Goal: Task Accomplishment & Management: Complete application form

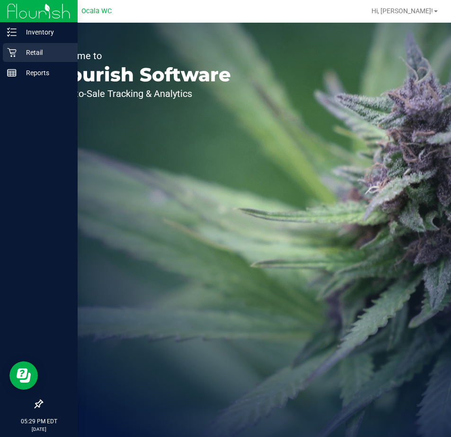
click at [19, 59] on div "Retail" at bounding box center [40, 52] width 75 height 19
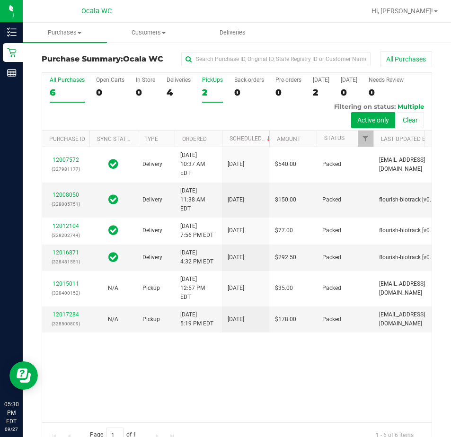
click at [219, 92] on div "2" at bounding box center [212, 92] width 21 height 11
click at [0, 0] on input "PickUps 2" at bounding box center [0, 0] width 0 height 0
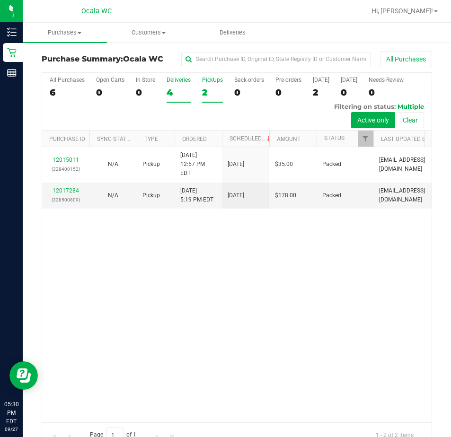
click at [182, 82] on div "Deliveries" at bounding box center [179, 80] width 24 height 7
click at [0, 0] on input "Deliveries 4" at bounding box center [0, 0] width 0 height 0
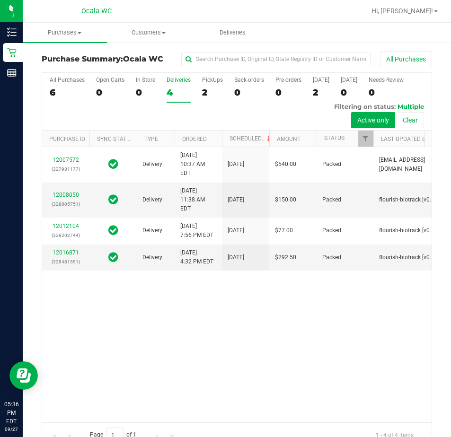
click at [215, 111] on div "All Purchases 6 Open Carts 0 In Store 0 Deliveries 4 PickUps 2 Back-orders 0 Pr…" at bounding box center [236, 102] width 389 height 58
click at [219, 106] on div "All Purchases 6 Open Carts 0 In Store 0 Deliveries 4 PickUps 2 Back-orders 0 Pr…" at bounding box center [236, 102] width 389 height 58
click at [208, 85] on label "PickUps 2" at bounding box center [212, 90] width 21 height 26
click at [0, 0] on input "PickUps 2" at bounding box center [0, 0] width 0 height 0
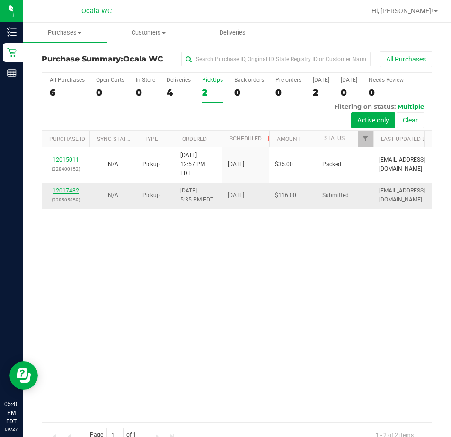
click at [67, 194] on link "12017482" at bounding box center [66, 190] width 26 height 7
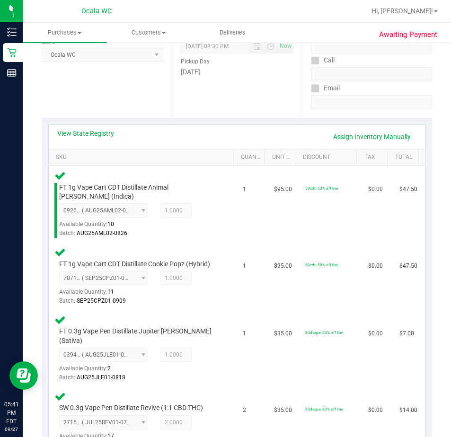
scroll to position [374, 0]
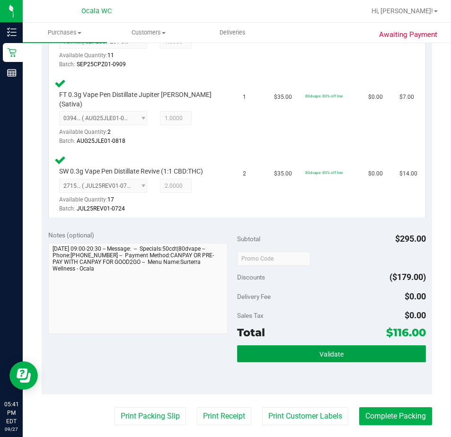
click at [320, 345] on button "Validate" at bounding box center [331, 353] width 189 height 17
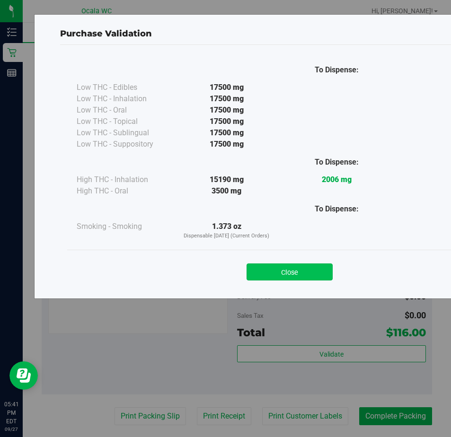
click at [266, 276] on button "Close" at bounding box center [289, 271] width 86 height 17
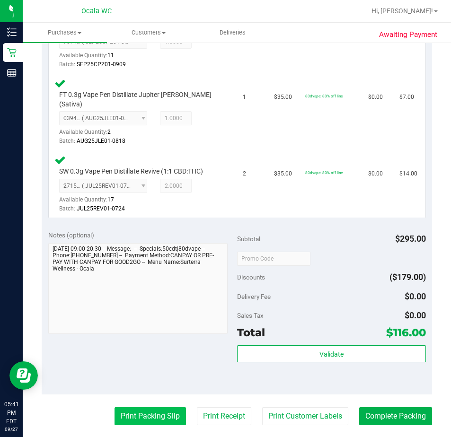
drag, startPoint x: 125, startPoint y: 408, endPoint x: 133, endPoint y: 401, distance: 10.1
click at [132, 403] on purchase-details "Back Edit Purchase Cancel Purchase View Profile # 12017482 BioTrack ID: - Submi…" at bounding box center [237, 158] width 390 height 963
click at [133, 407] on button "Print Packing Slip" at bounding box center [149, 416] width 71 height 18
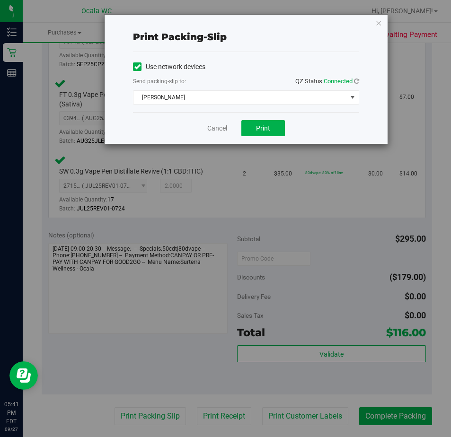
click at [249, 86] on div "Send packing-slip to: QZ Status: Connected" at bounding box center [246, 82] width 226 height 12
click at [231, 102] on span "[PERSON_NAME]" at bounding box center [239, 97] width 213 height 13
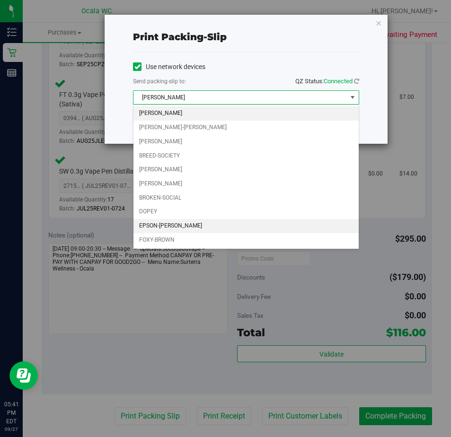
click at [185, 222] on li "EPSON-[PERSON_NAME]" at bounding box center [245, 226] width 225 height 14
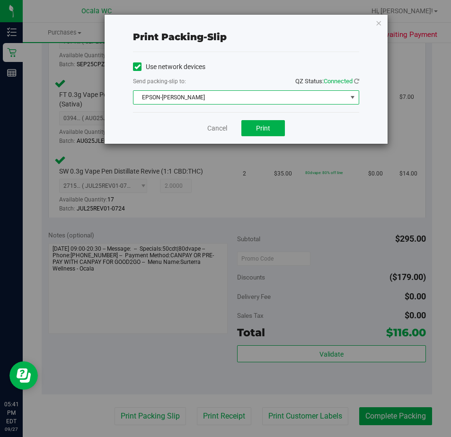
click at [241, 139] on div "Cancel Print" at bounding box center [246, 128] width 226 height 32
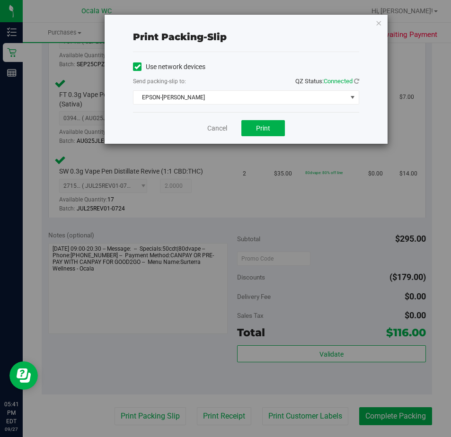
click at [244, 137] on div "Cancel Print" at bounding box center [246, 128] width 226 height 32
click at [249, 134] on button "Print" at bounding box center [263, 128] width 44 height 16
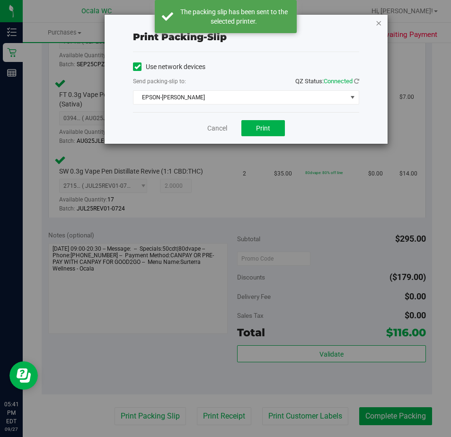
click at [380, 20] on icon "button" at bounding box center [378, 22] width 7 height 11
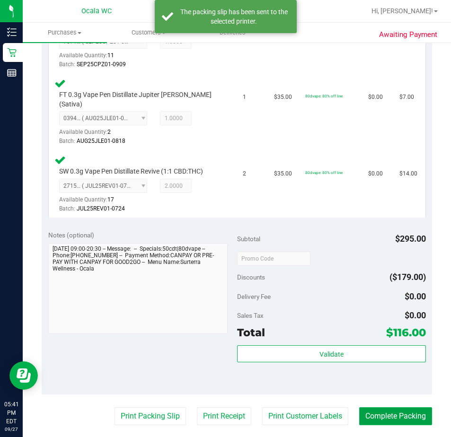
click at [410, 407] on button "Complete Packing" at bounding box center [395, 416] width 73 height 18
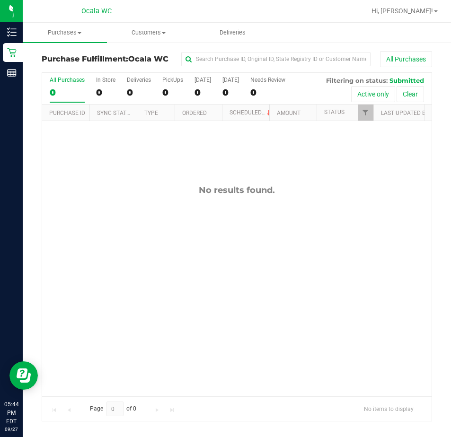
click at [177, 341] on div "No results found." at bounding box center [236, 290] width 389 height 339
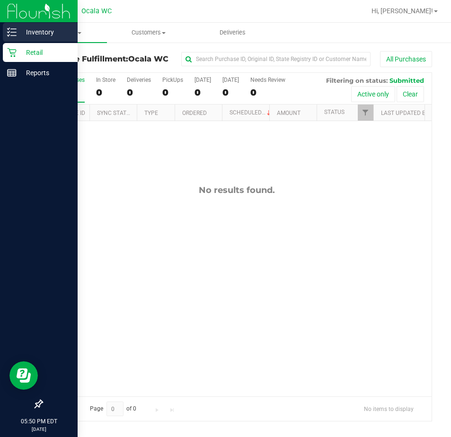
click at [19, 23] on div "Inventory" at bounding box center [40, 32] width 75 height 19
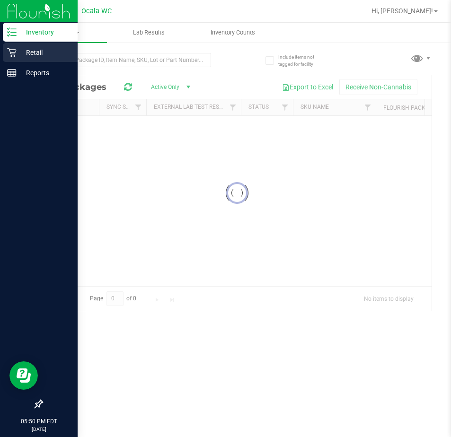
click at [32, 51] on p "Retail" at bounding box center [45, 52] width 57 height 11
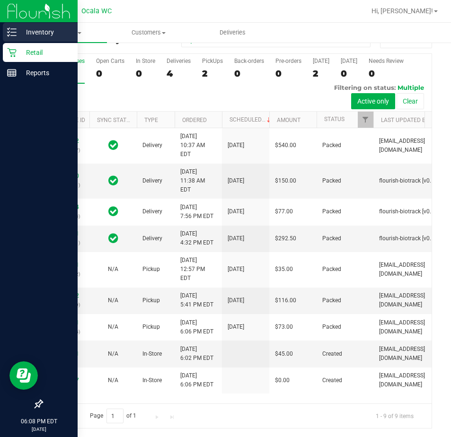
click at [26, 40] on div "Inventory" at bounding box center [40, 32] width 75 height 19
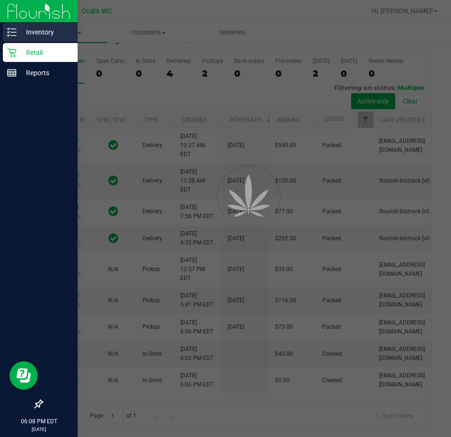
click at [30, 34] on p "Inventory" at bounding box center [45, 31] width 57 height 11
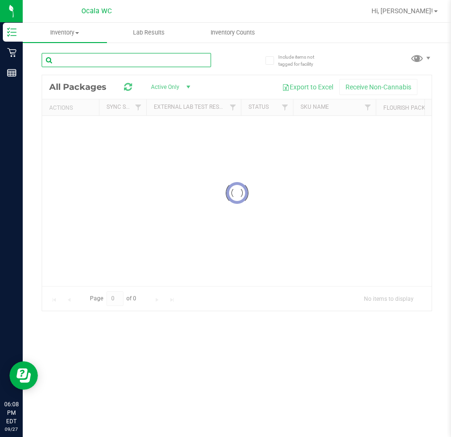
click at [118, 60] on input "text" at bounding box center [126, 60] width 169 height 14
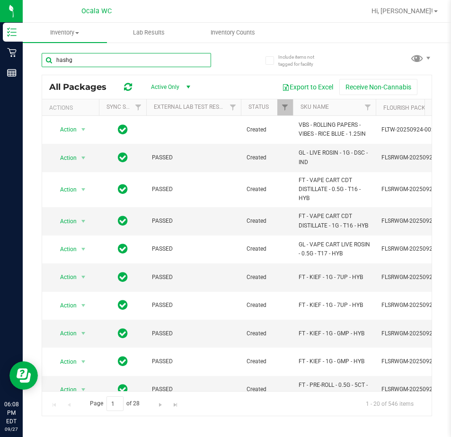
type input "hash"
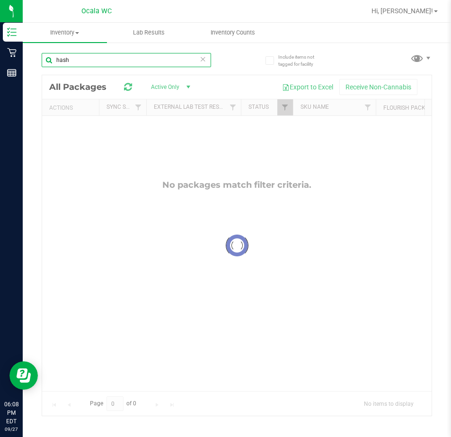
click at [126, 54] on input "hash" at bounding box center [126, 60] width 169 height 14
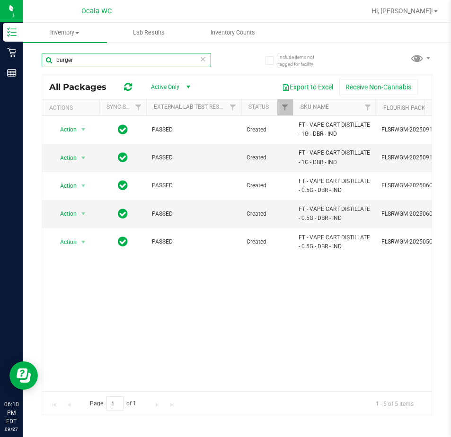
type input "burger"
click at [203, 60] on icon at bounding box center [203, 58] width 7 height 11
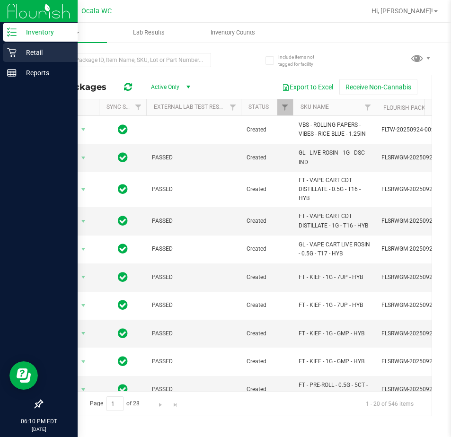
click at [24, 45] on div "Retail" at bounding box center [40, 52] width 75 height 19
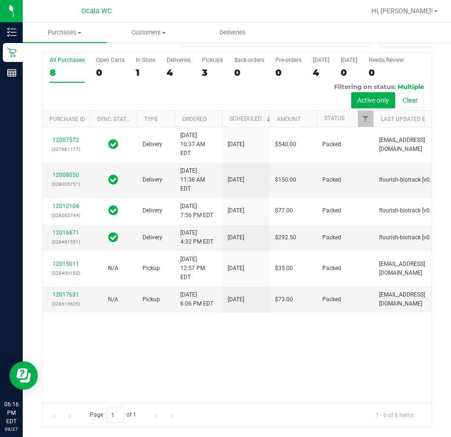
click at [162, 82] on div "All Purchases 8 Open Carts 0 In Store 1 Deliveries 4 PickUps 3 Back-orders 0 Pr…" at bounding box center [236, 82] width 389 height 58
click at [184, 69] on div "4" at bounding box center [179, 72] width 24 height 11
click at [0, 0] on input "Deliveries 4" at bounding box center [0, 0] width 0 height 0
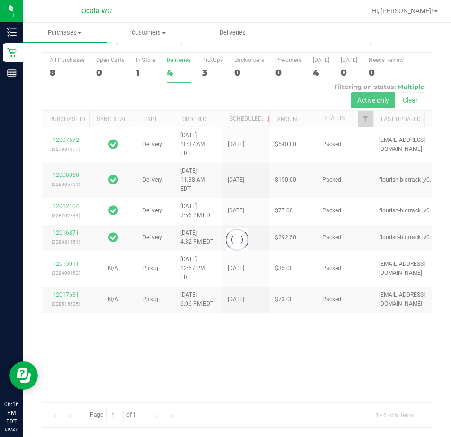
click at [214, 78] on div at bounding box center [236, 240] width 389 height 374
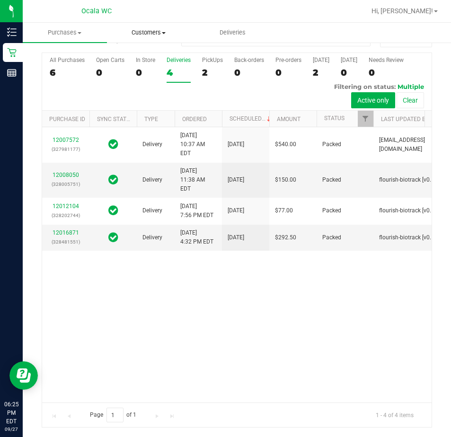
click at [167, 37] on uib-tab-heading "Customers All customers Add a new customer All physicians" at bounding box center [148, 32] width 83 height 19
click at [149, 56] on span "All customers" at bounding box center [141, 57] width 68 height 8
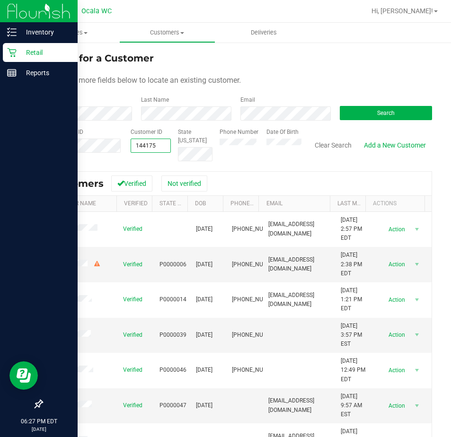
type input "1441755"
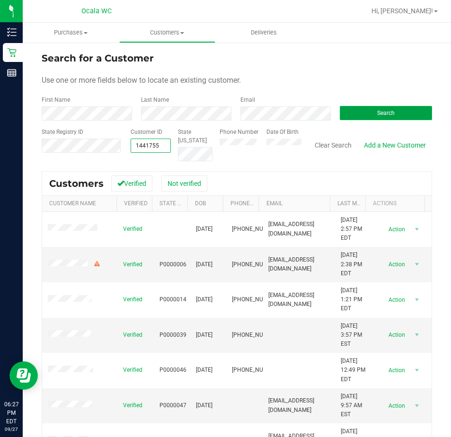
click at [383, 107] on button "Search" at bounding box center [386, 113] width 92 height 14
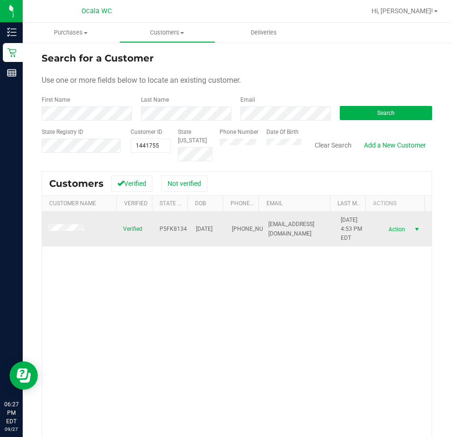
click at [384, 228] on span "Action" at bounding box center [395, 229] width 31 height 13
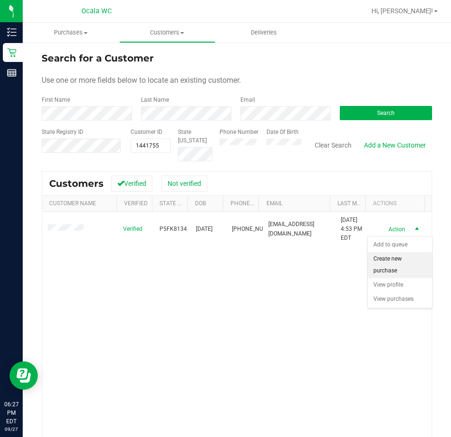
click at [404, 260] on li "Create new purchase" at bounding box center [400, 265] width 64 height 26
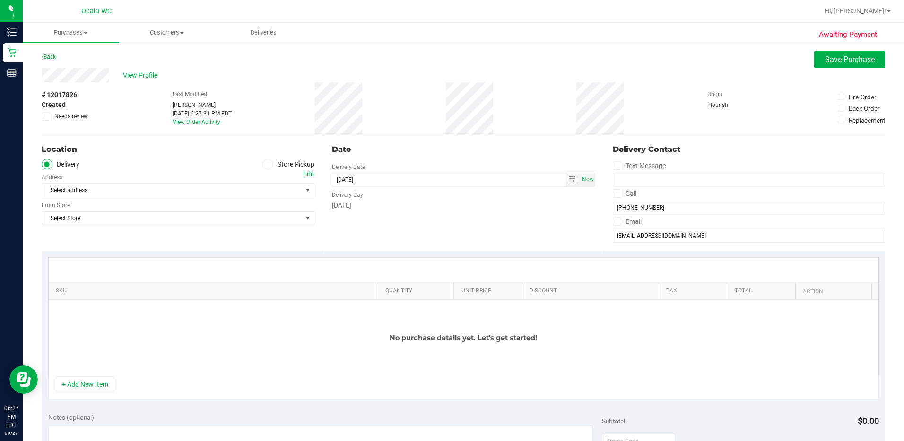
click at [294, 165] on label "Store Pickup" at bounding box center [289, 164] width 52 height 11
click at [0, 0] on input "Store Pickup" at bounding box center [0, 0] width 0 height 0
click at [201, 188] on span "Select Store" at bounding box center [172, 190] width 260 height 13
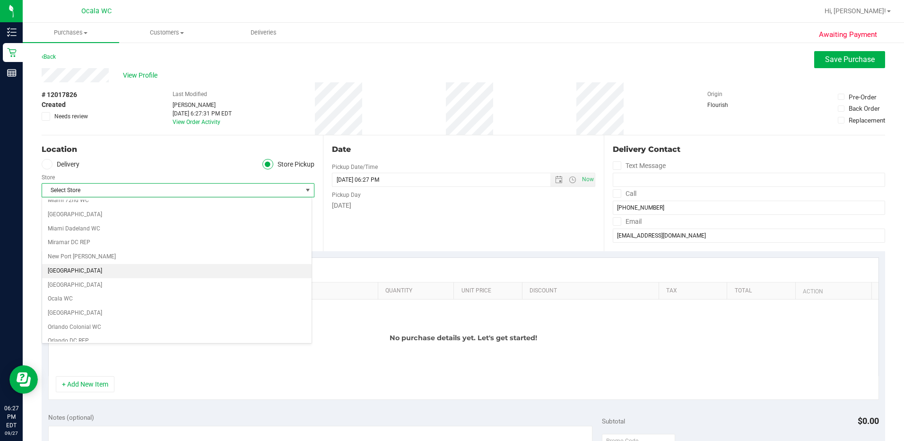
scroll to position [378, 0]
click at [67, 248] on li "Ocala WC" at bounding box center [177, 250] width 270 height 14
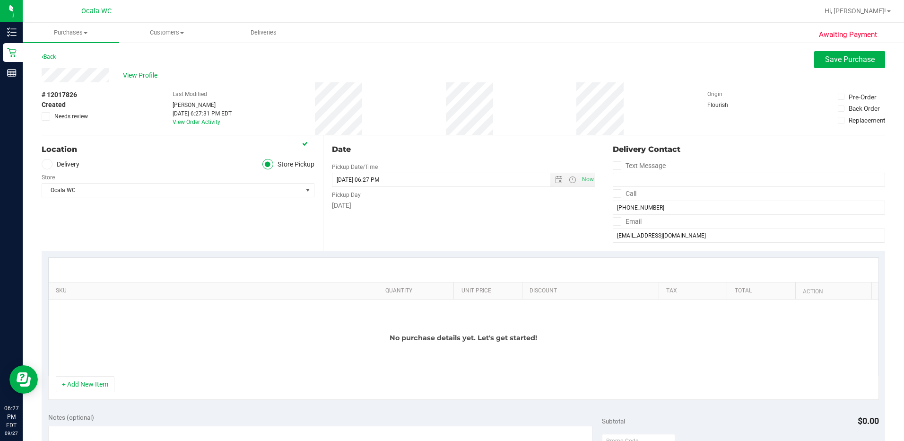
click at [255, 236] on div "Location Delivery Store Pickup Store Ocala WC Select Store [PERSON_NAME][GEOGRA…" at bounding box center [182, 193] width 281 height 116
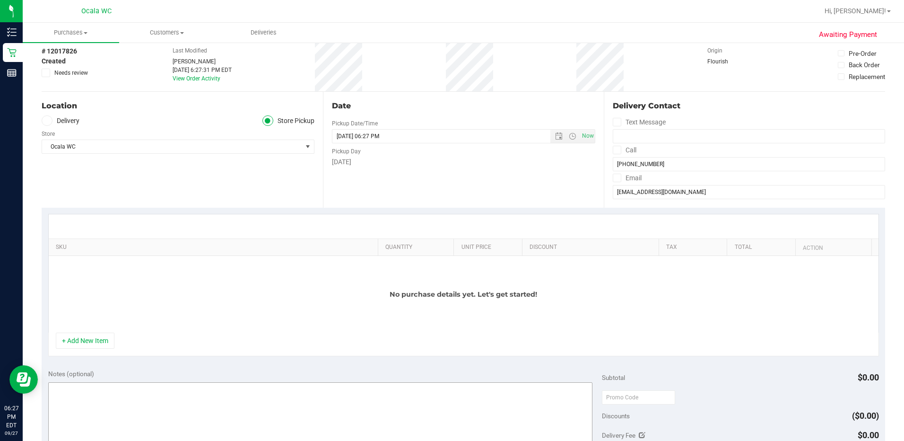
scroll to position [95, 0]
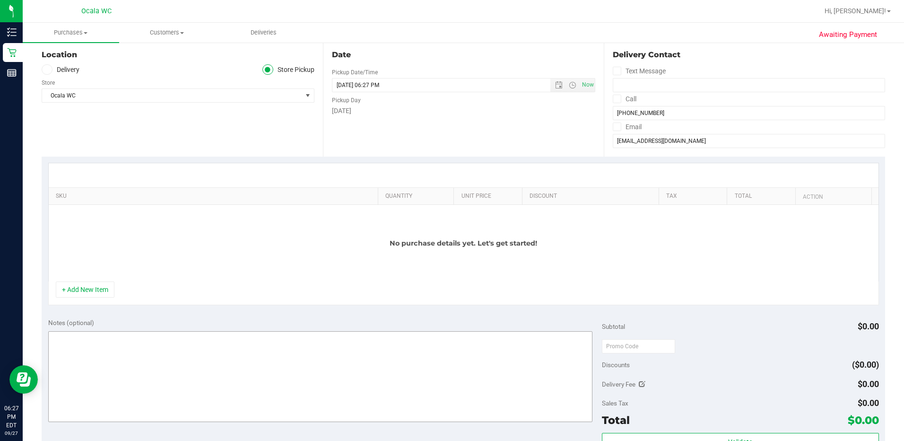
click at [83, 285] on button "+ Add New Item" at bounding box center [85, 289] width 59 height 16
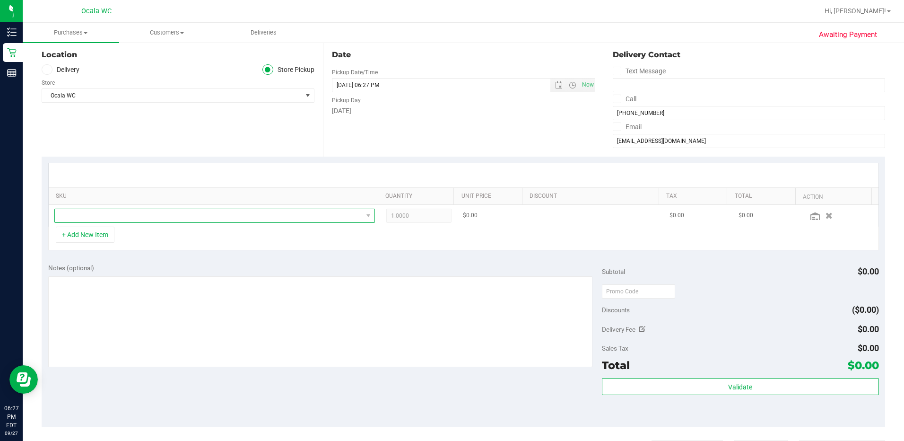
click at [131, 215] on span "NO DATA FOUND" at bounding box center [209, 215] width 308 height 13
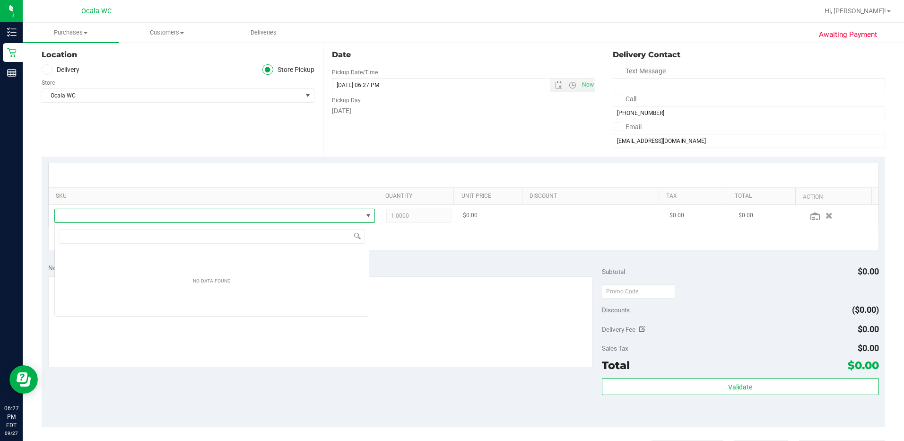
scroll to position [14, 315]
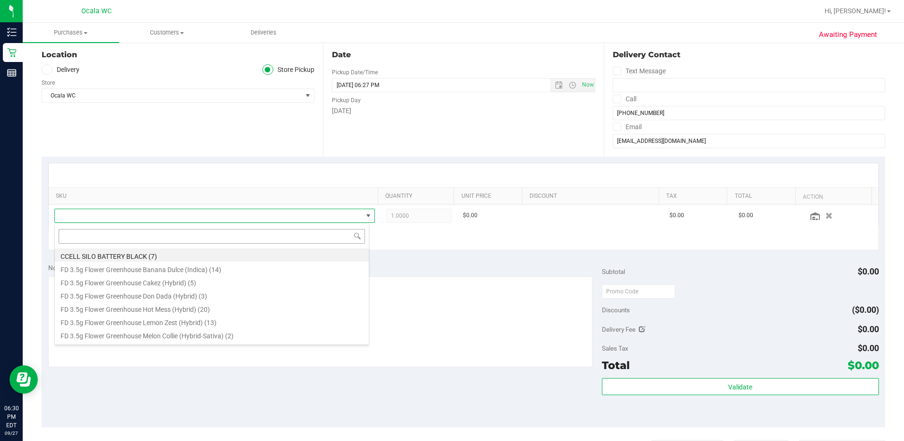
click at [101, 230] on input at bounding box center [212, 236] width 307 height 15
click at [95, 233] on input at bounding box center [212, 236] width 307 height 15
click at [85, 212] on span at bounding box center [209, 215] width 308 height 13
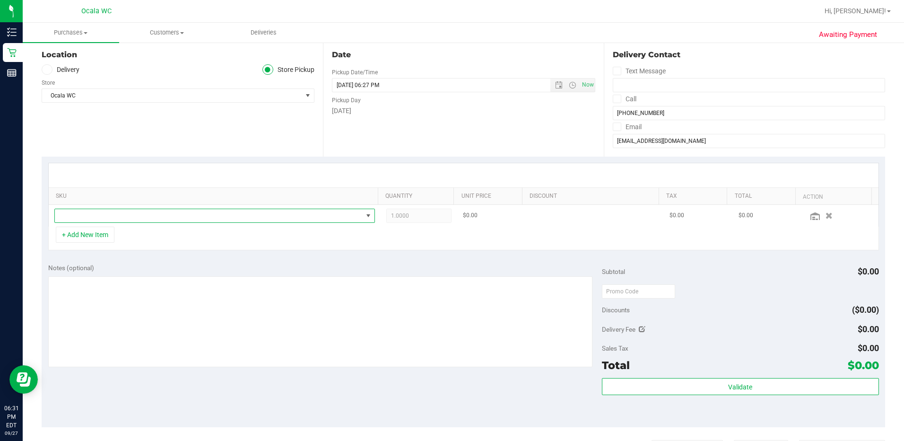
click at [95, 219] on span "NO DATA FOUND" at bounding box center [209, 215] width 308 height 13
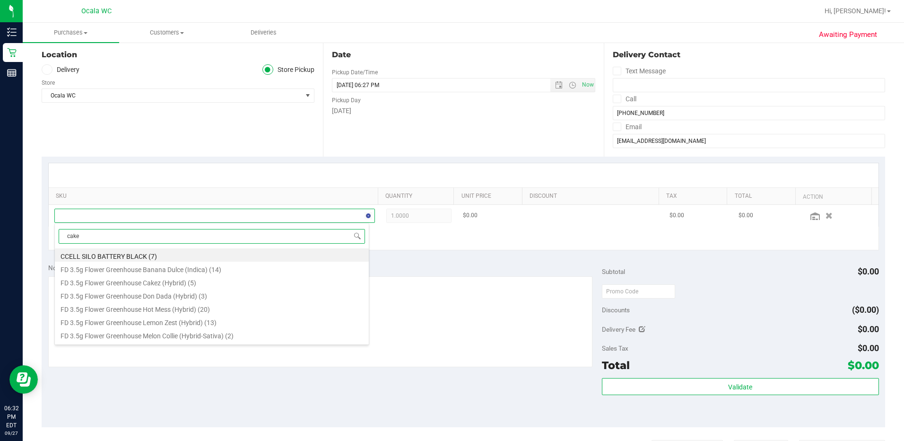
type input "cakez"
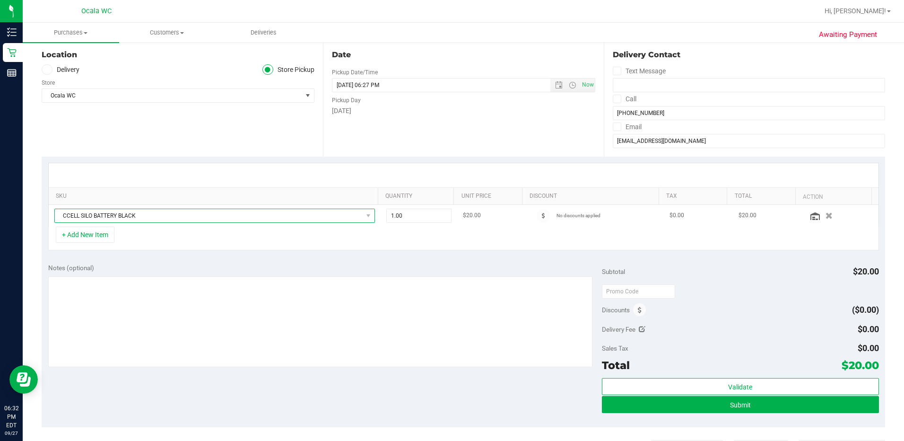
click at [131, 218] on span "CCELL SILO BATTERY BLACK" at bounding box center [209, 215] width 308 height 13
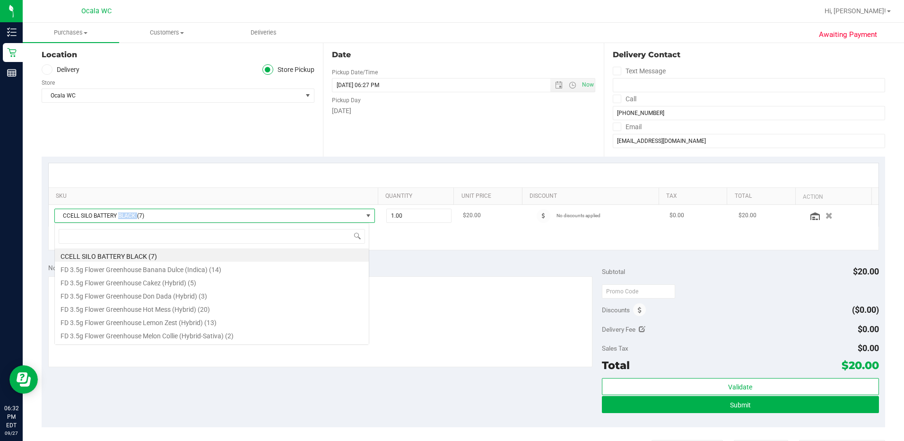
click at [131, 218] on span "CCELL SILO BATTERY BLACK (7)" at bounding box center [209, 215] width 308 height 13
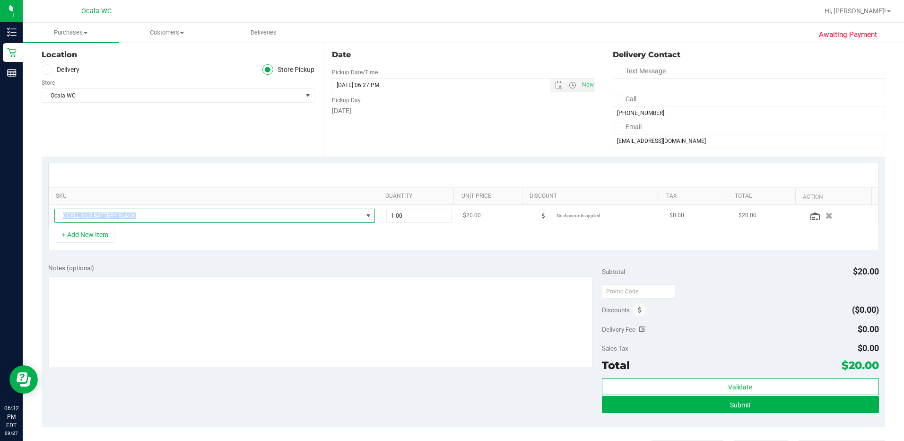
click at [131, 218] on span "CCELL SILO BATTERY BLACK" at bounding box center [209, 215] width 308 height 13
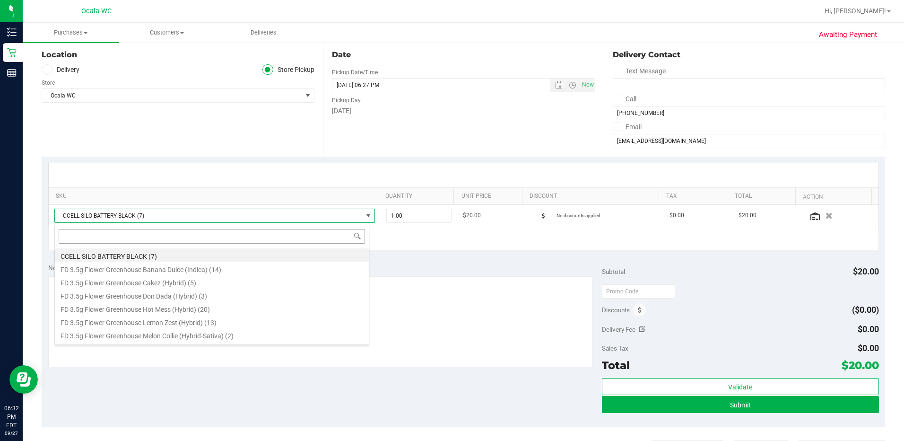
drag, startPoint x: 131, startPoint y: 218, endPoint x: 126, endPoint y: 232, distance: 15.3
click at [126, 232] on input at bounding box center [212, 236] width 307 height 15
type input "1ct"
click at [160, 286] on li "FT 0.5g Pre-Roll Cakez (Hybrid) 1ct (20)" at bounding box center [212, 281] width 314 height 13
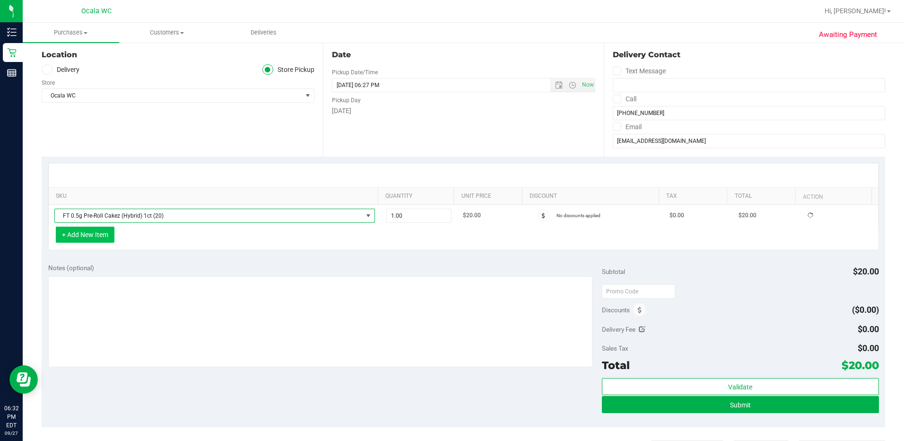
click at [107, 236] on button "+ Add New Item" at bounding box center [85, 235] width 59 height 16
click at [105, 241] on button "+ Add New Item" at bounding box center [85, 235] width 59 height 16
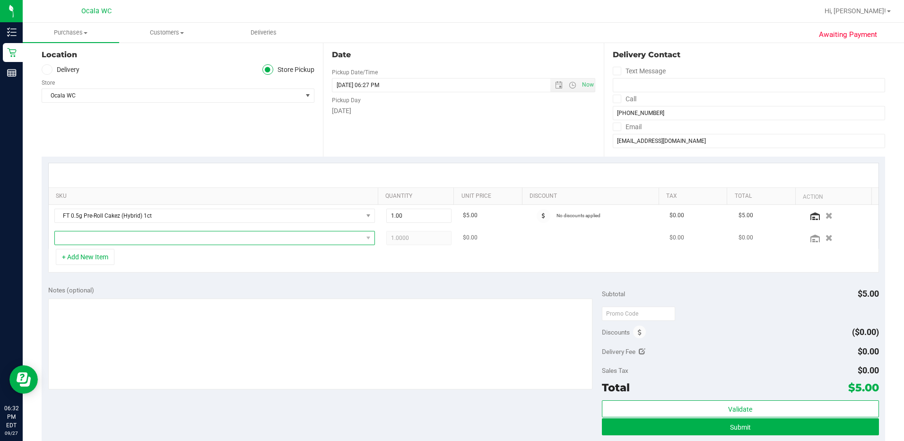
click at [106, 245] on span "NO DATA FOUND" at bounding box center [209, 237] width 308 height 13
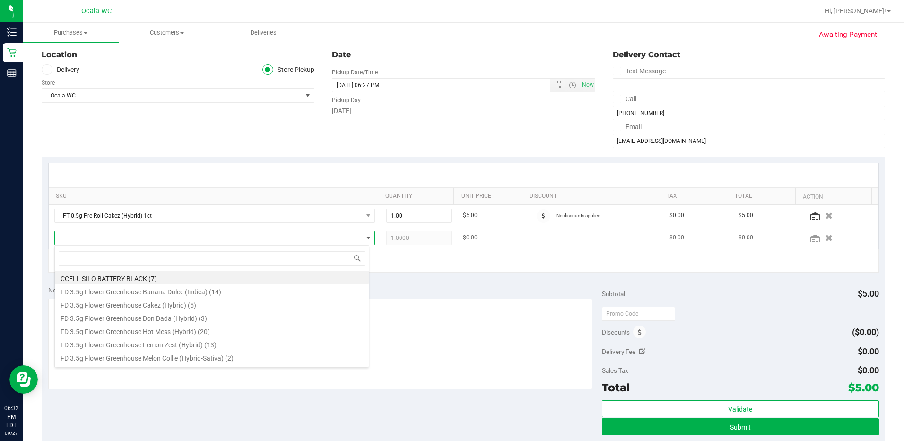
click at [103, 236] on span at bounding box center [209, 237] width 308 height 13
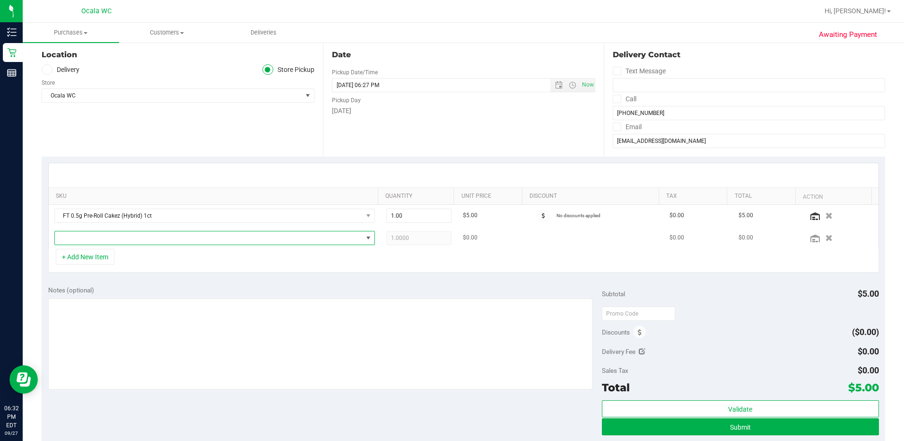
click at [103, 236] on span "NO DATA FOUND" at bounding box center [209, 237] width 308 height 13
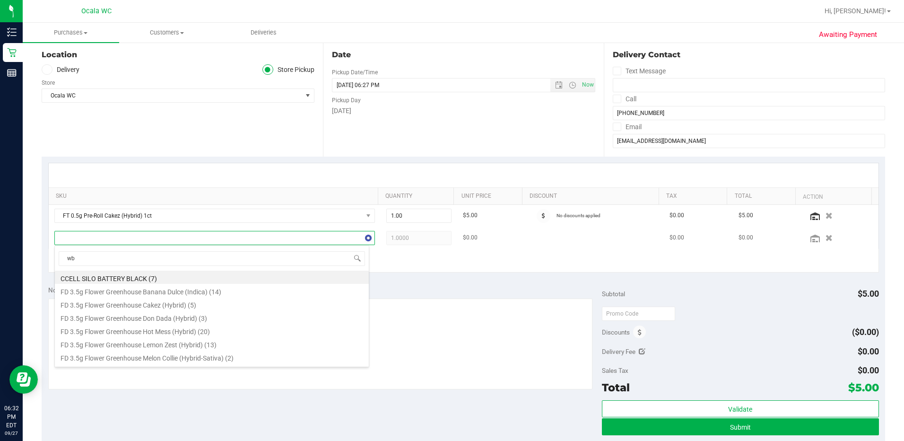
type input "wbv"
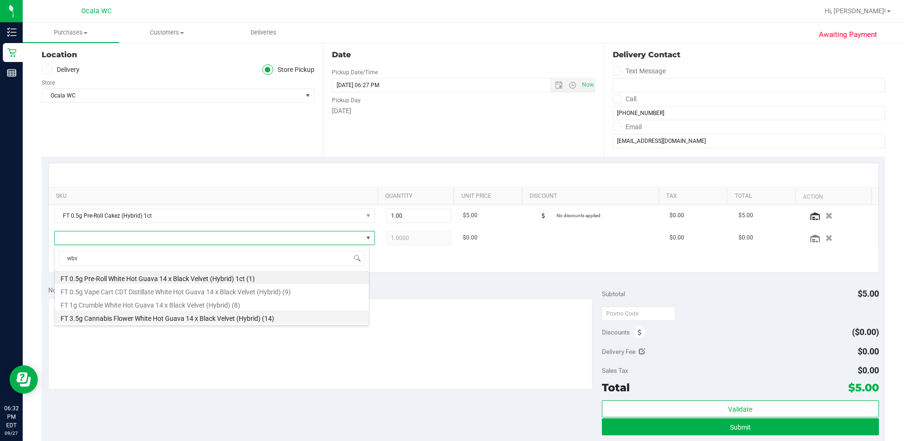
click at [168, 317] on li "FT 3.5g Cannabis Flower White Hot Guava 14 x Black Velvet (Hybrid) (14)" at bounding box center [212, 316] width 314 height 13
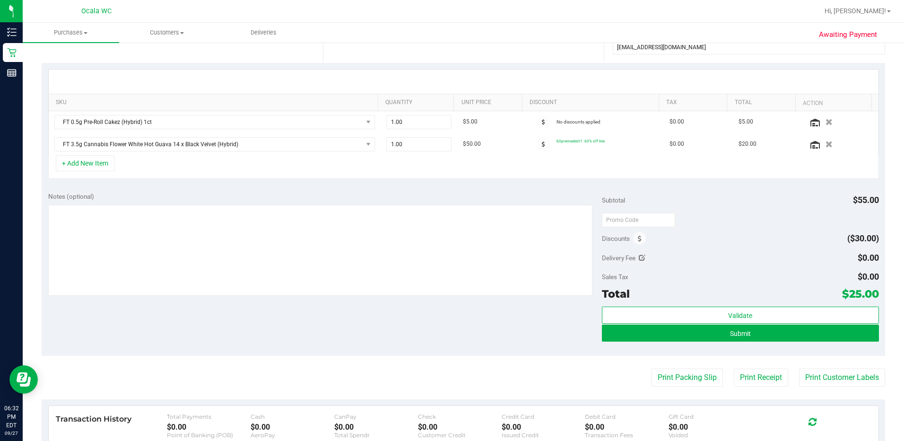
scroll to position [189, 0]
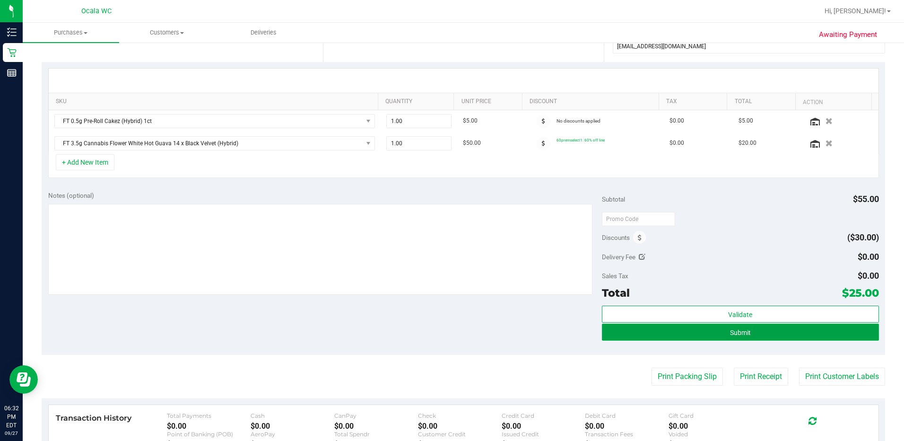
click at [450, 326] on button "Submit" at bounding box center [740, 332] width 277 height 17
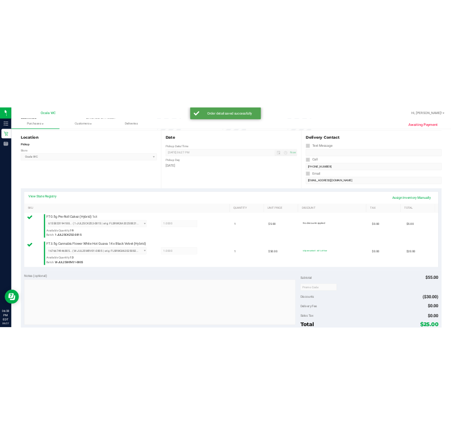
scroll to position [237, 0]
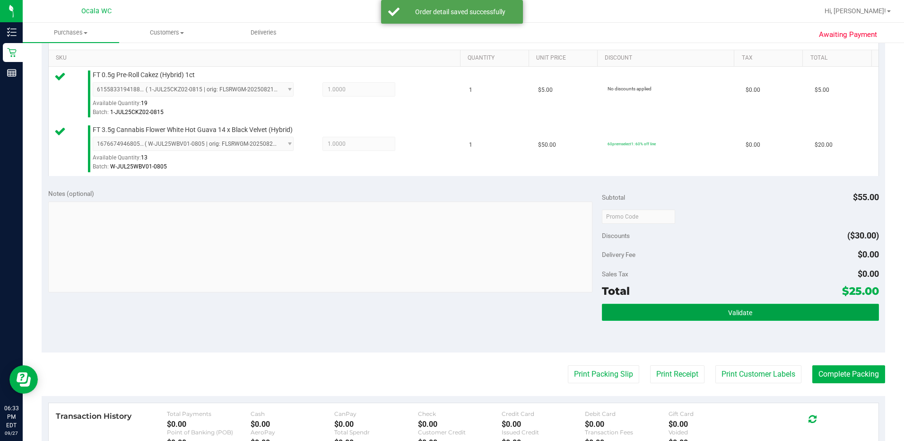
click at [450, 304] on button "Validate" at bounding box center [740, 312] width 277 height 17
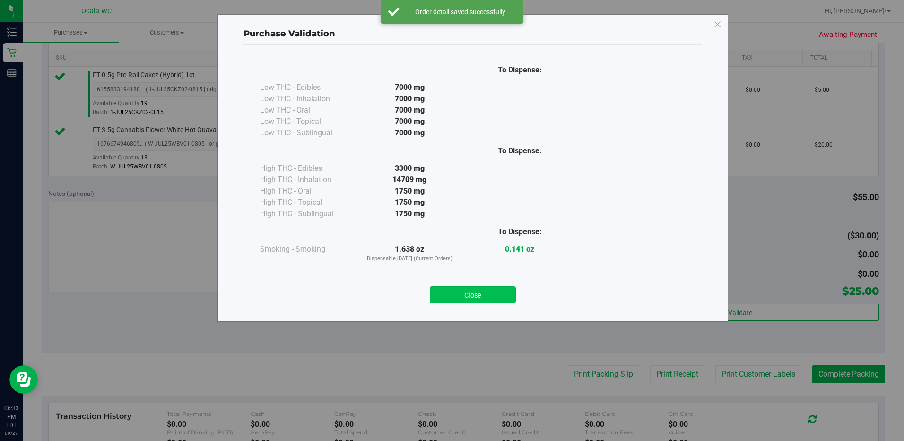
click at [450, 293] on button "Close" at bounding box center [473, 294] width 86 height 17
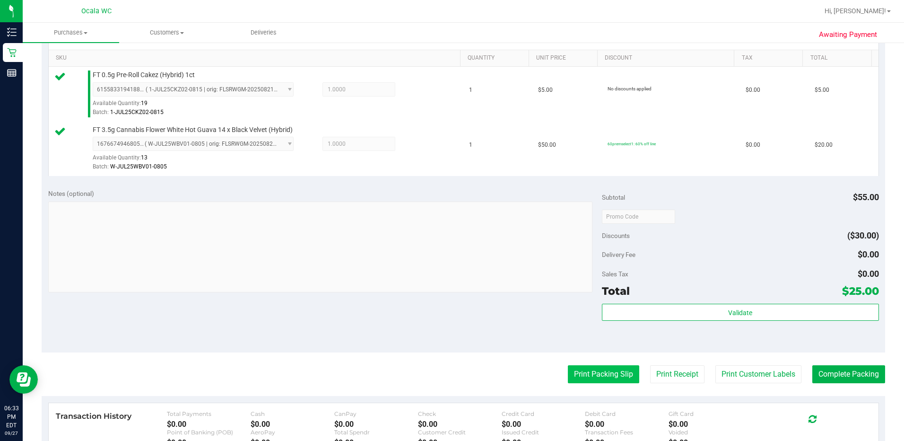
click at [450, 374] on button "Print Packing Slip" at bounding box center [603, 374] width 71 height 18
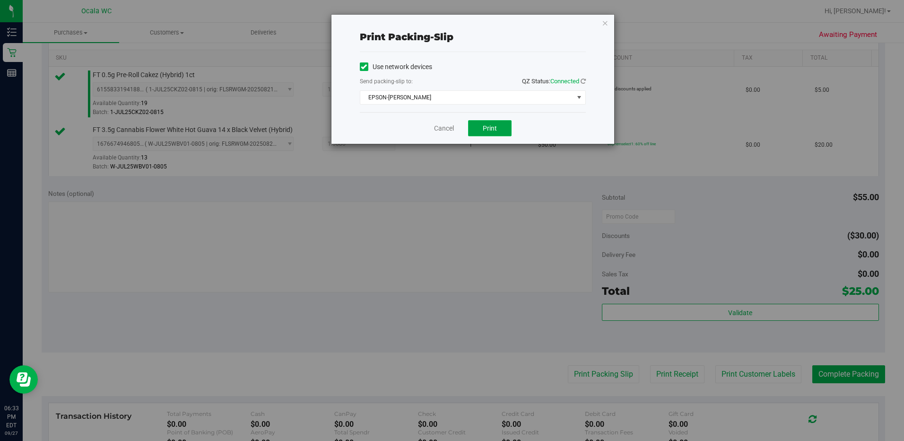
click at [450, 136] on button "Print" at bounding box center [490, 128] width 44 height 16
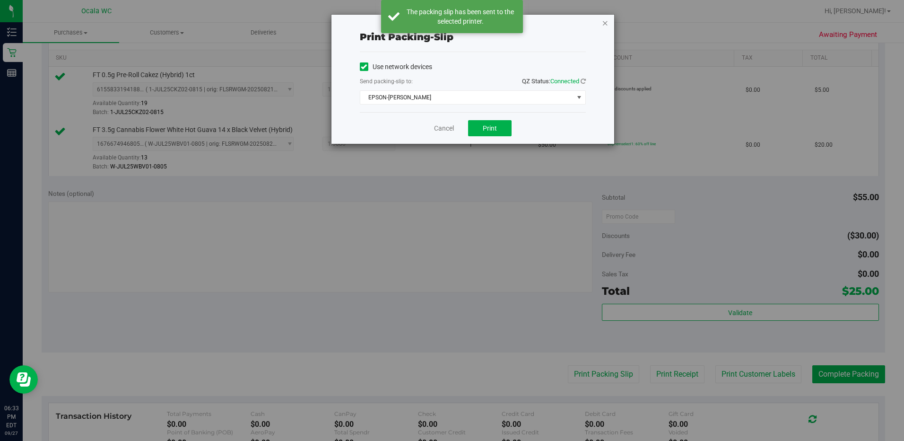
click at [450, 19] on icon "button" at bounding box center [605, 22] width 7 height 11
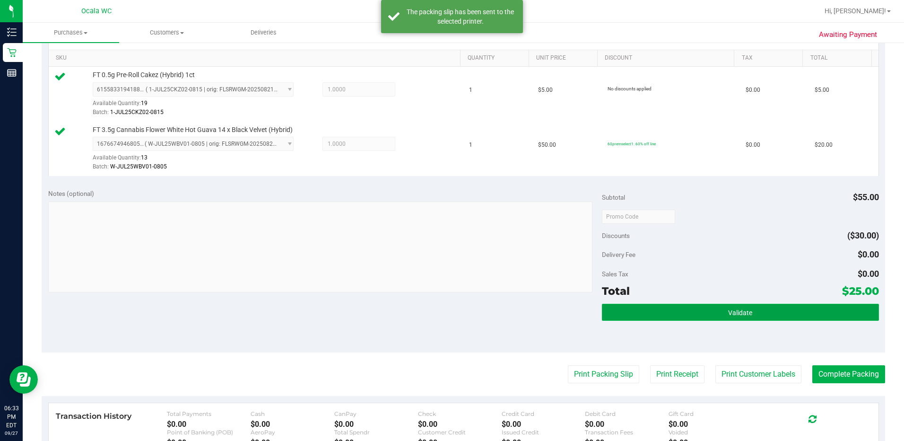
click at [450, 315] on button "Validate" at bounding box center [740, 312] width 277 height 17
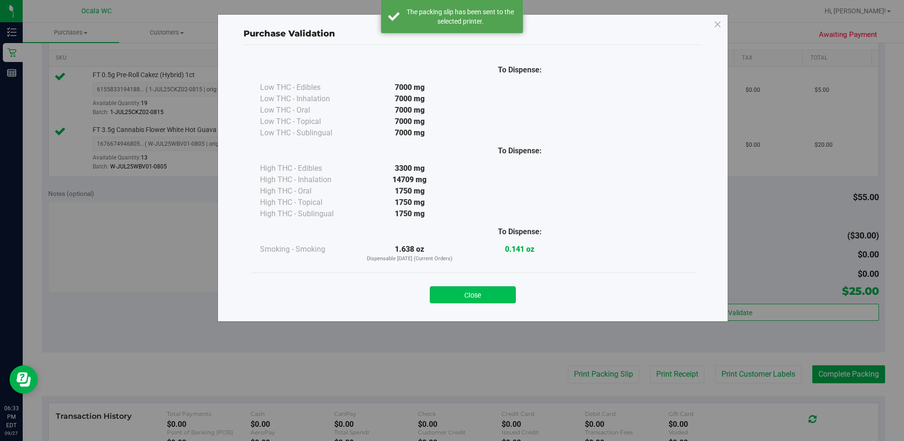
drag, startPoint x: 521, startPoint y: 292, endPoint x: 488, endPoint y: 292, distance: 33.1
click at [450, 292] on div "Close" at bounding box center [473, 292] width 430 height 24
click at [450, 293] on button "Close" at bounding box center [473, 294] width 86 height 17
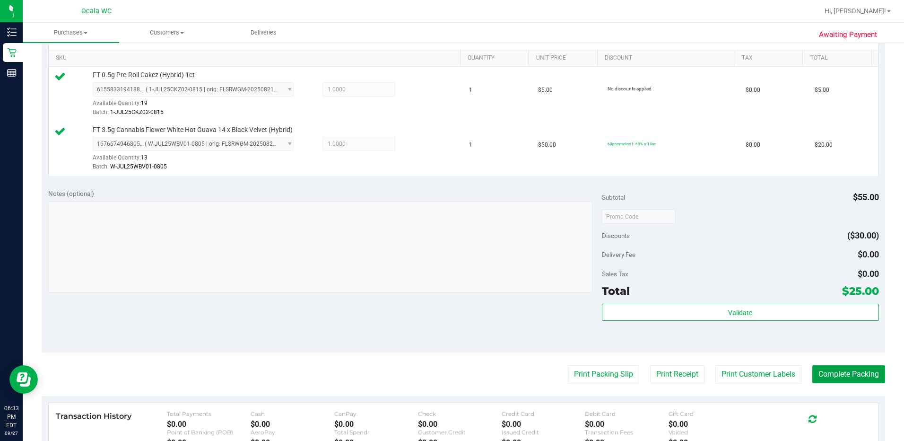
click at [450, 383] on button "Complete Packing" at bounding box center [849, 374] width 73 height 18
